Goal: Information Seeking & Learning: Learn about a topic

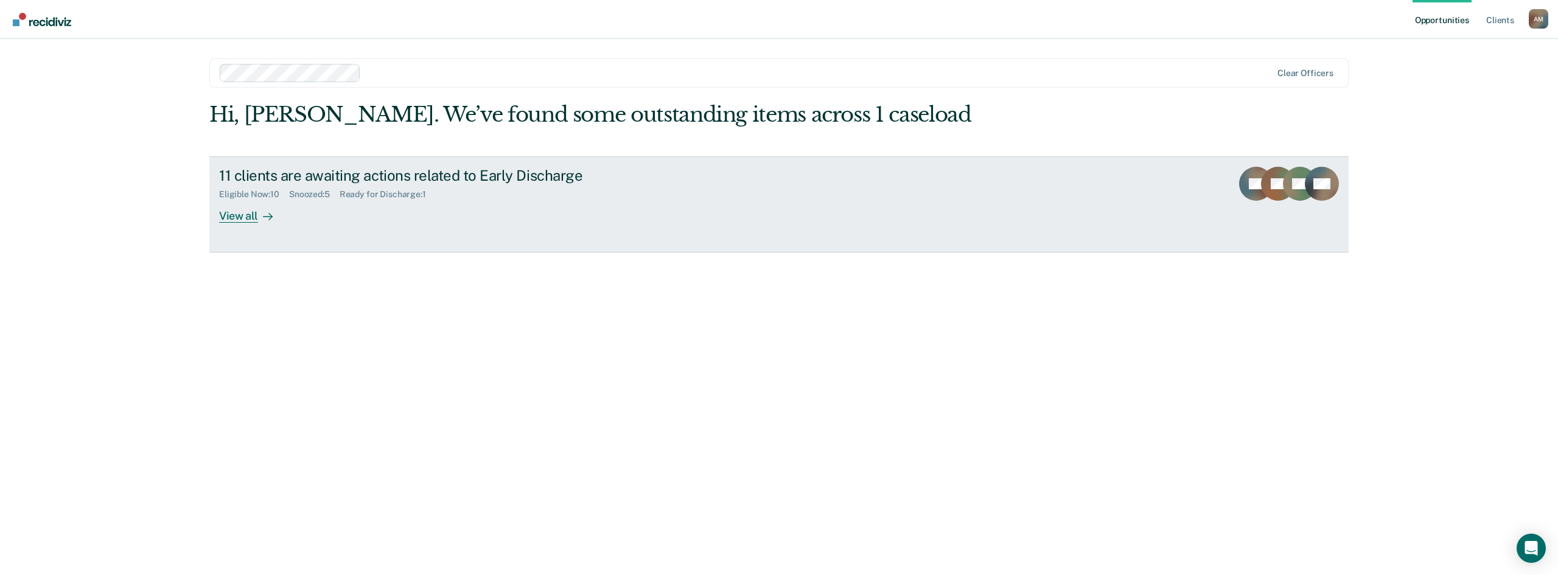
click at [265, 217] on icon at bounding box center [268, 217] width 9 height 0
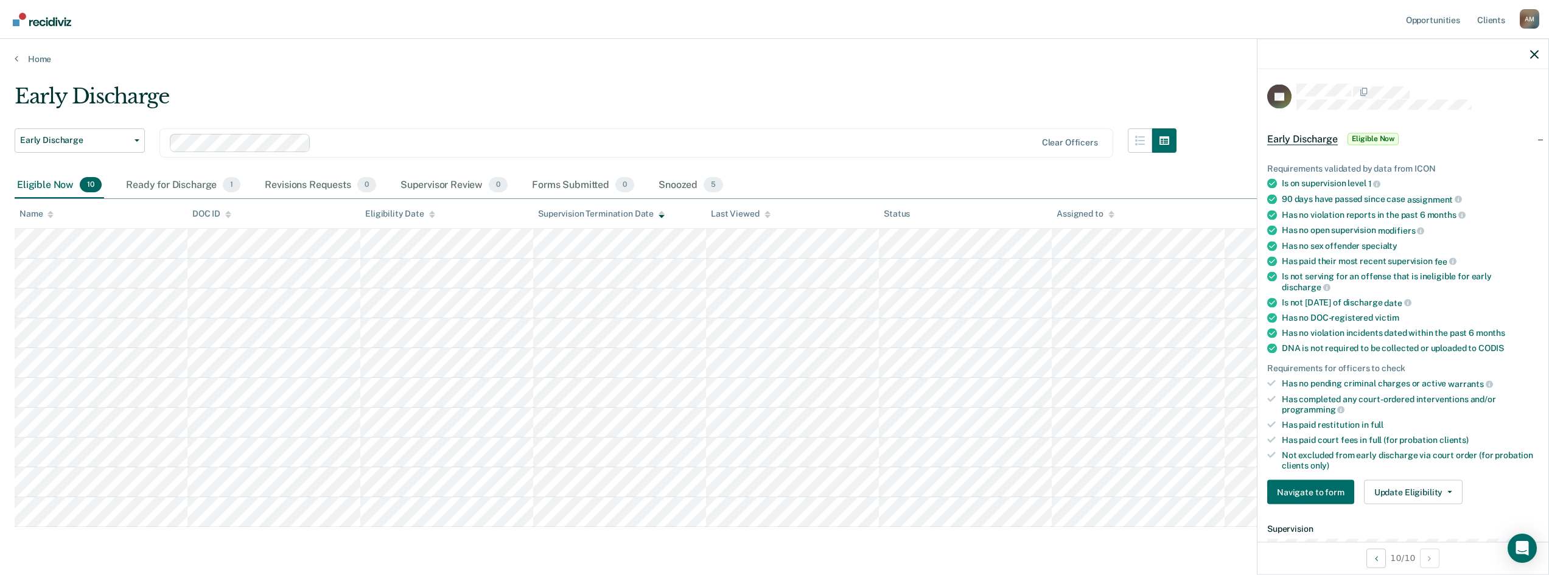
click at [389, 50] on div "Home" at bounding box center [774, 52] width 1549 height 26
drag, startPoint x: 630, startPoint y: 71, endPoint x: 623, endPoint y: 66, distance: 9.1
click at [623, 66] on main "Early Discharge Early Discharge Early Discharge Clear officers Eligible Now 10 …" at bounding box center [774, 338] width 1549 height 546
